Goal: Task Accomplishment & Management: Use online tool/utility

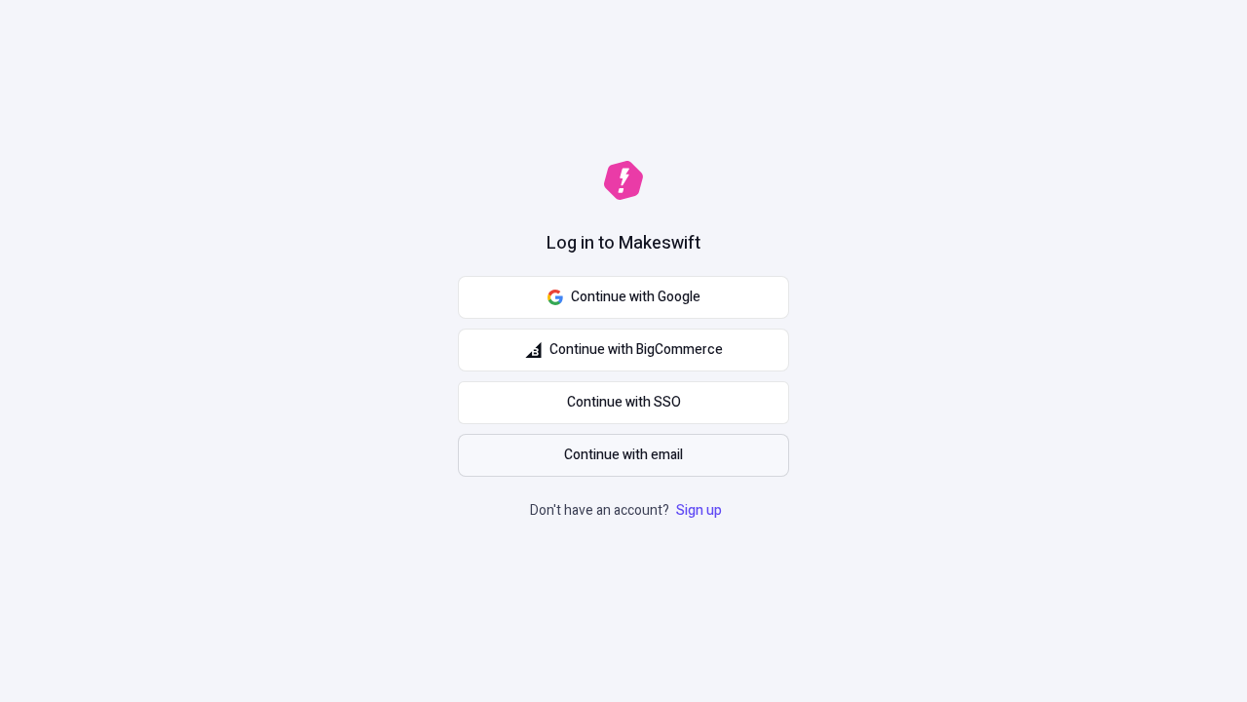
click at [624, 455] on span "Continue with email" at bounding box center [623, 454] width 119 height 21
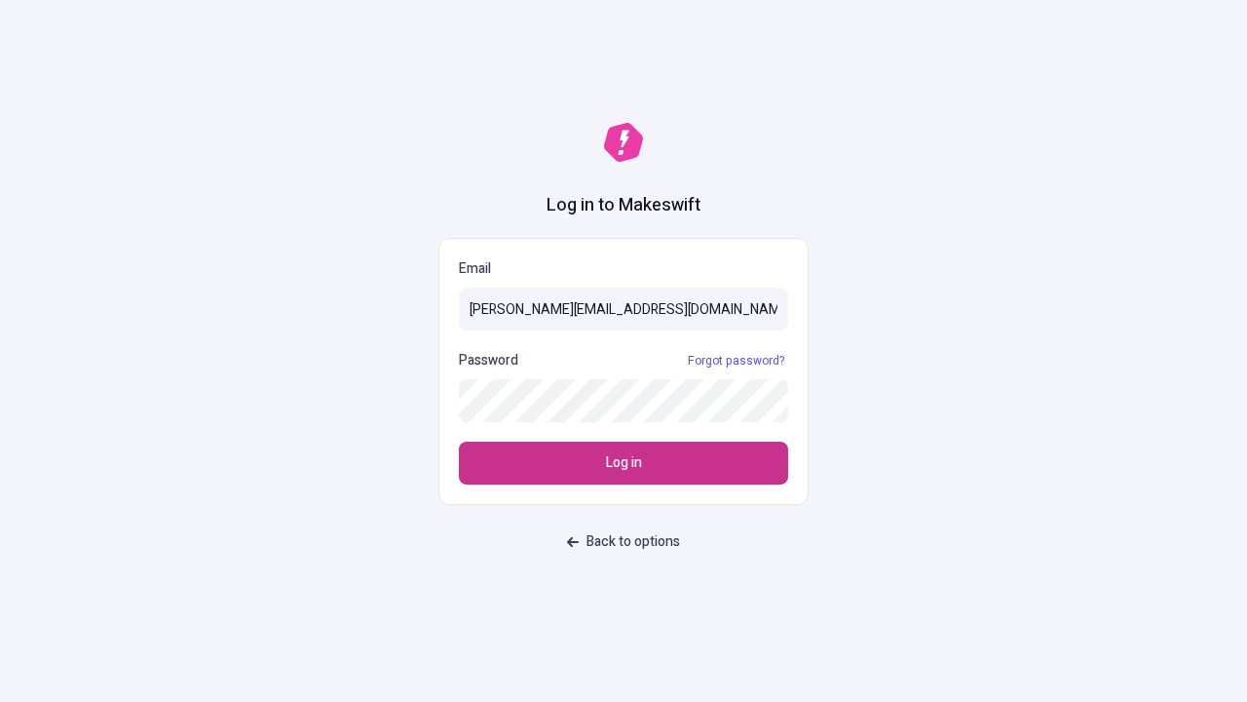
click at [624, 463] on span "Log in" at bounding box center [624, 462] width 36 height 21
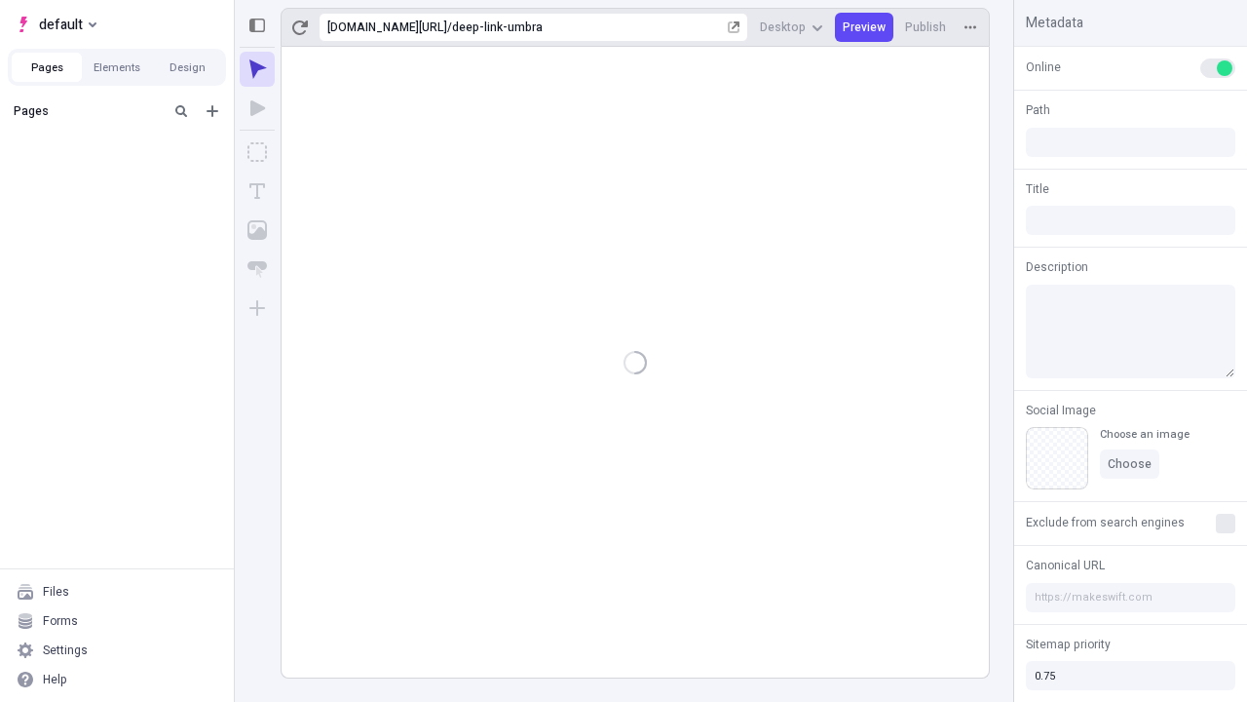
type input "/deep-link-umbra"
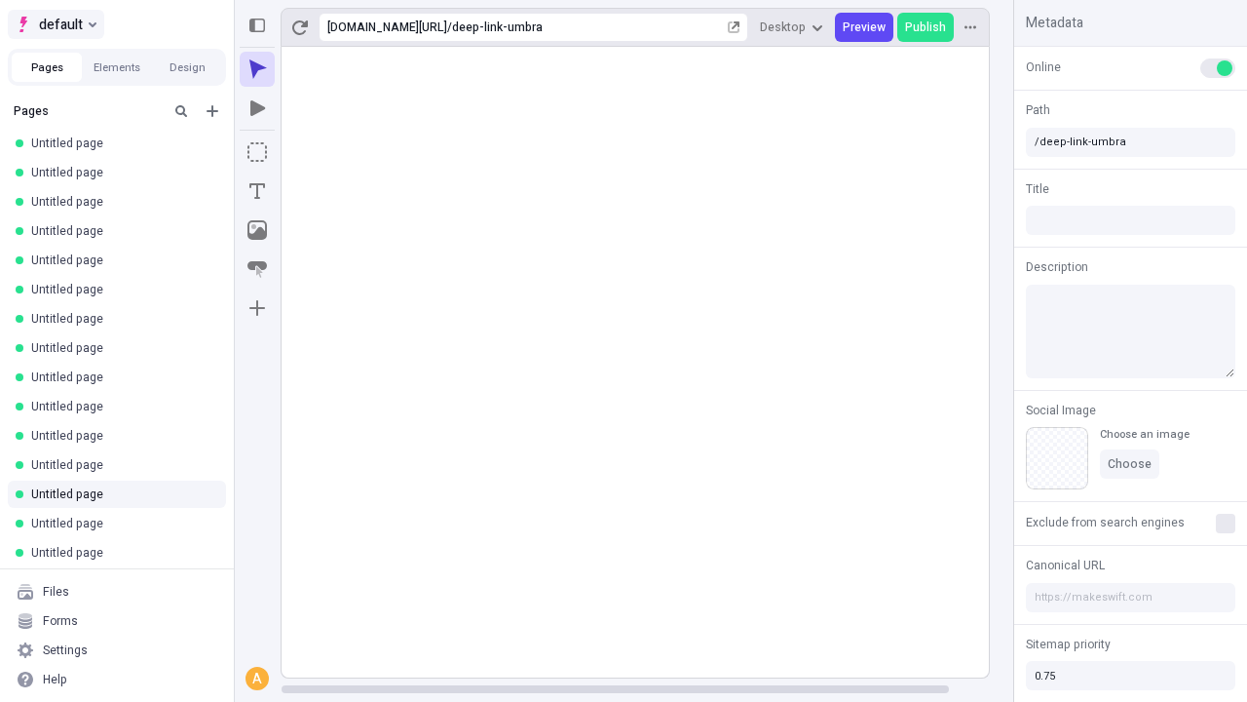
click at [55, 24] on span "default" at bounding box center [61, 24] width 44 height 23
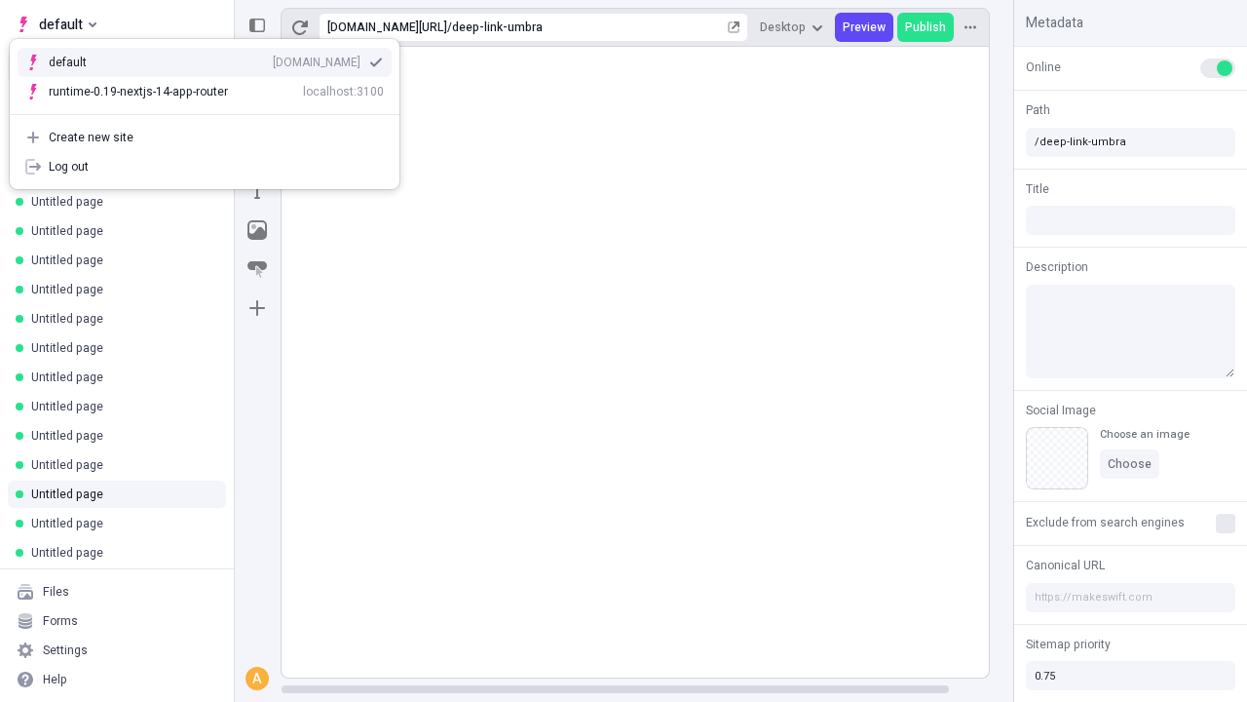
click at [273, 58] on div "[DOMAIN_NAME]" at bounding box center [317, 63] width 88 height 16
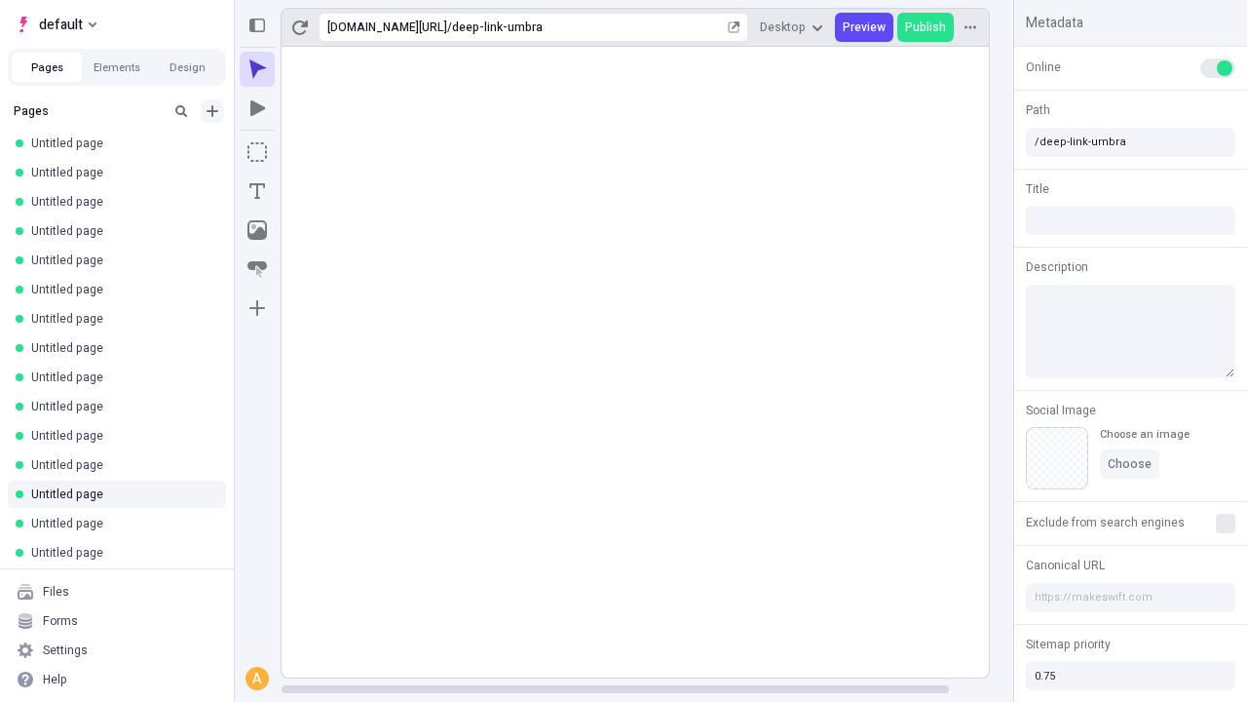
click at [212, 111] on icon "Add new" at bounding box center [213, 111] width 12 height 12
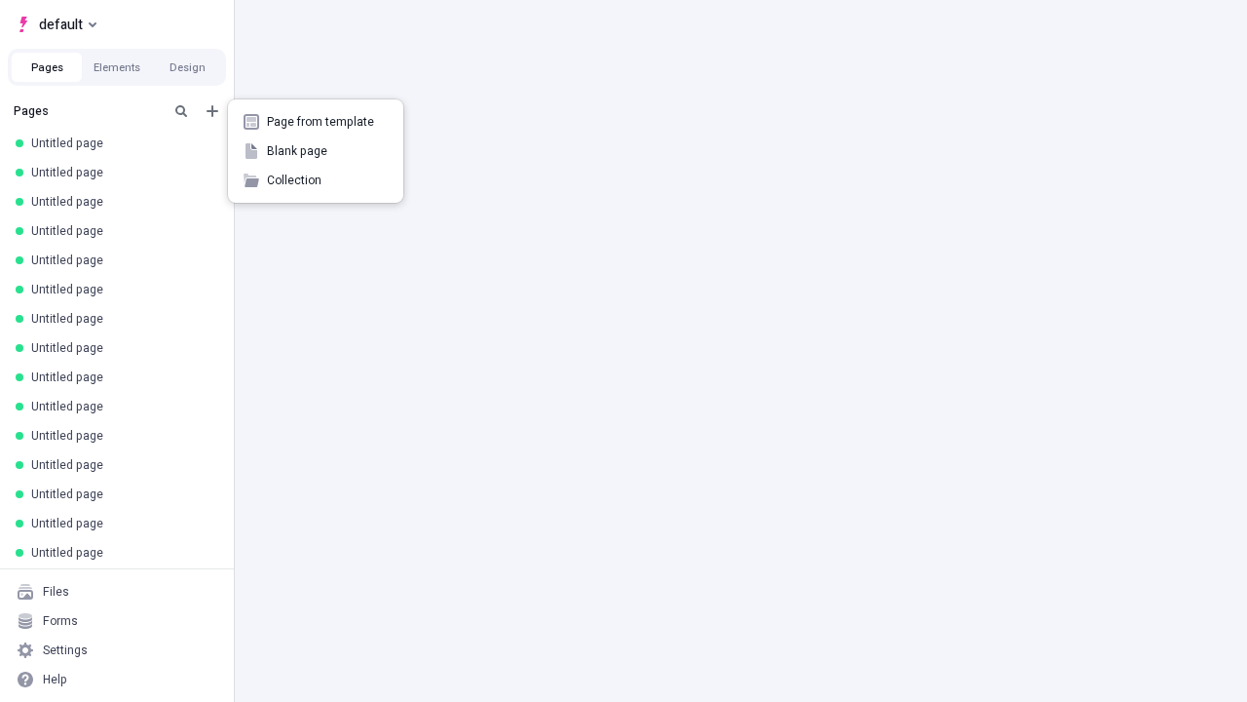
click at [316, 151] on span "Blank page" at bounding box center [327, 151] width 121 height 16
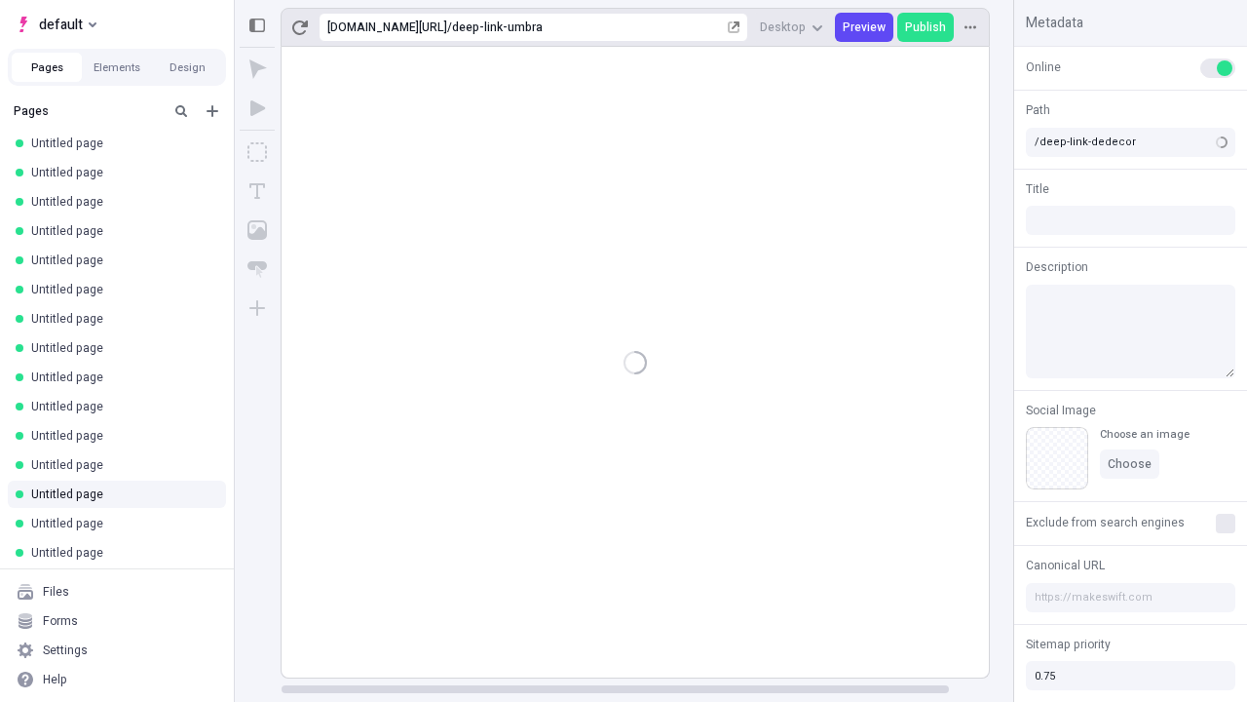
type input "/deep-link-umbra"
type input "/page"
